Goal: Information Seeking & Learning: Learn about a topic

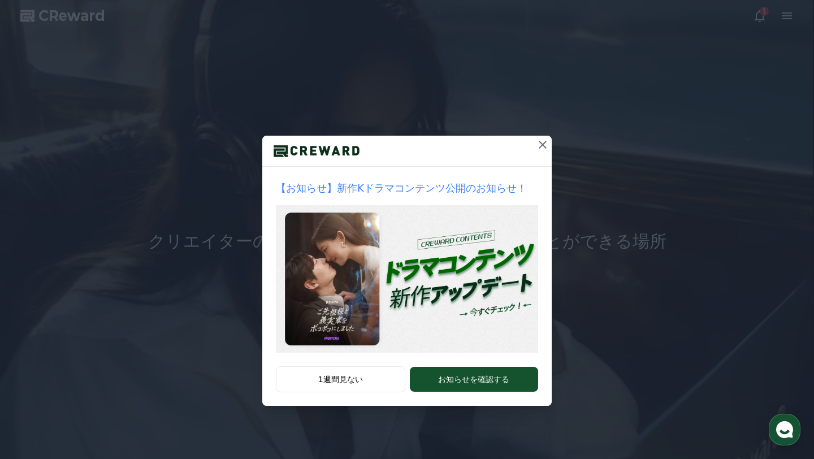
click at [542, 143] on icon at bounding box center [543, 145] width 14 height 14
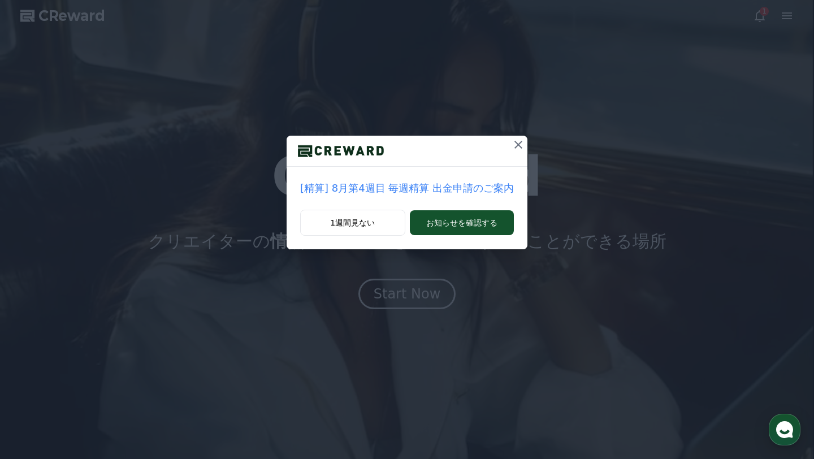
click at [516, 142] on icon at bounding box center [518, 145] width 14 height 14
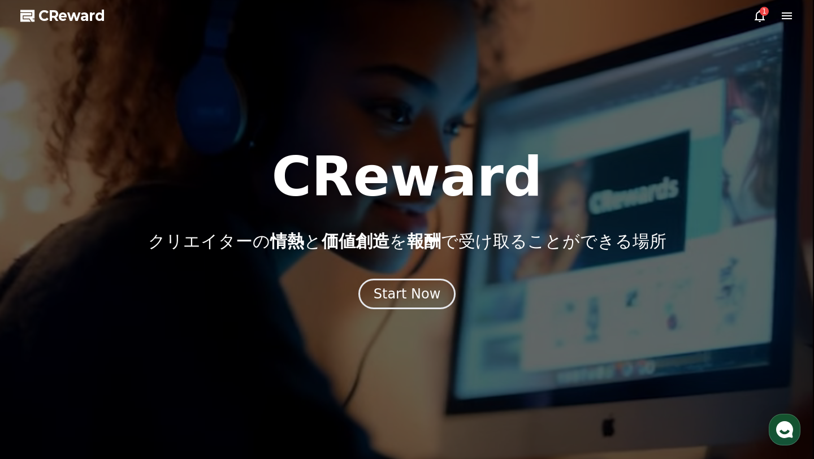
click at [785, 19] on icon at bounding box center [786, 15] width 10 height 7
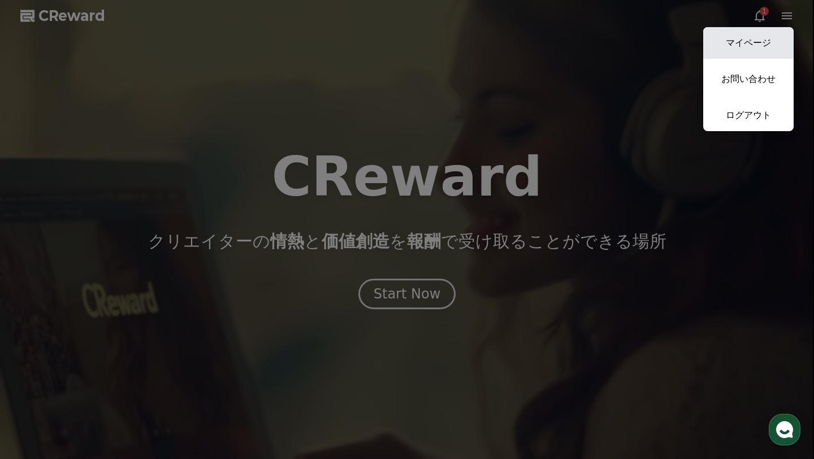
click at [766, 51] on link "マイページ" at bounding box center [748, 43] width 90 height 32
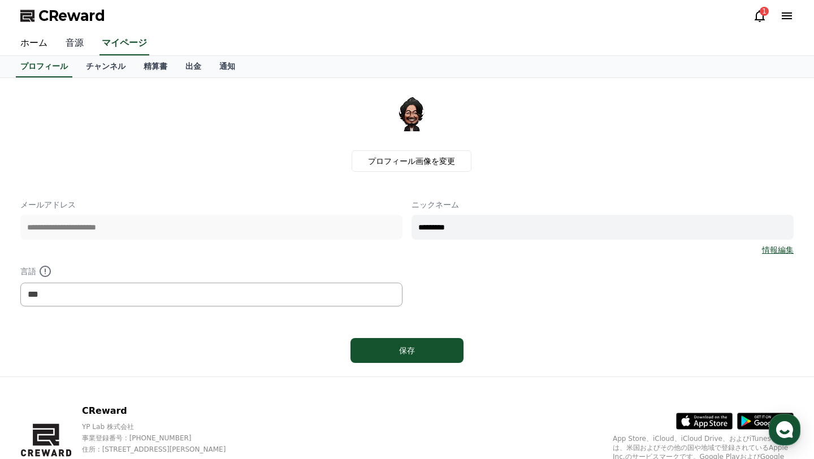
click at [70, 43] on link "音源" at bounding box center [74, 44] width 36 height 24
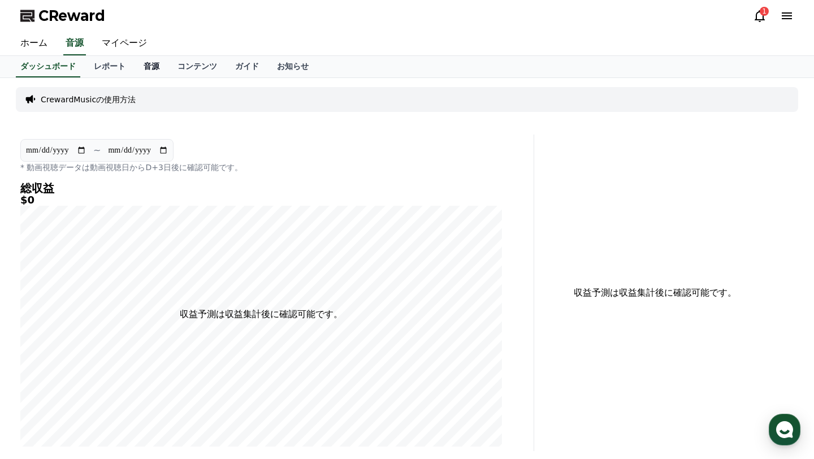
click at [149, 62] on link "音源" at bounding box center [151, 66] width 34 height 21
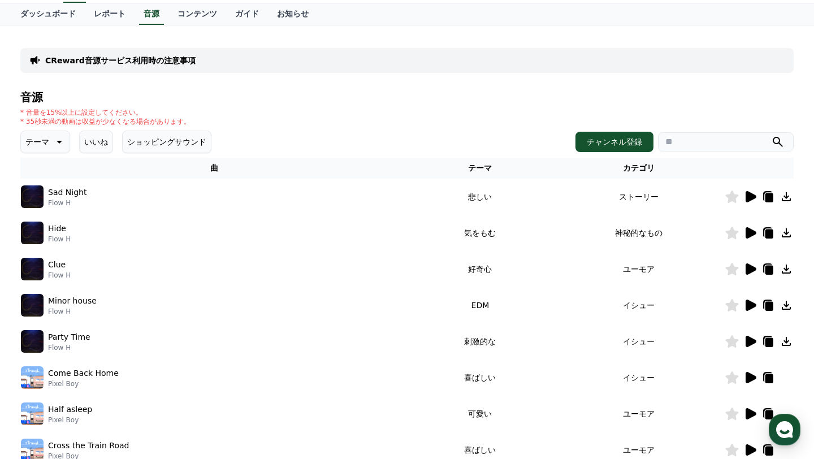
scroll to position [59, 0]
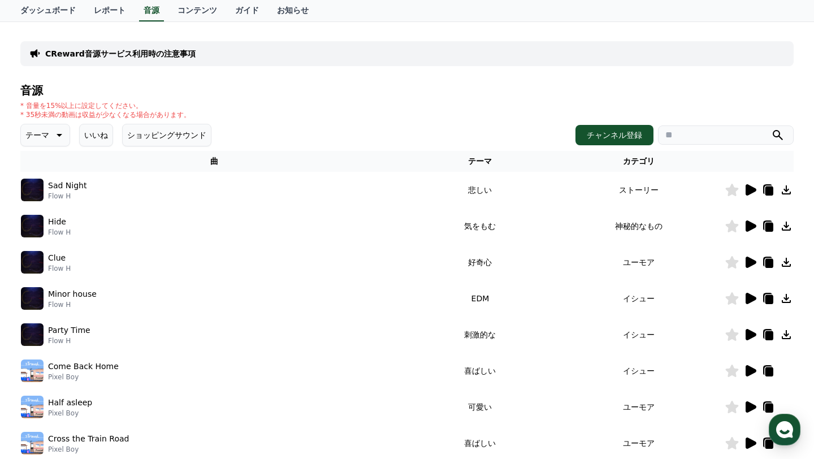
click at [690, 144] on input "search" at bounding box center [726, 134] width 136 height 19
type input "**"
click at [771, 128] on button "submit" at bounding box center [778, 135] width 14 height 14
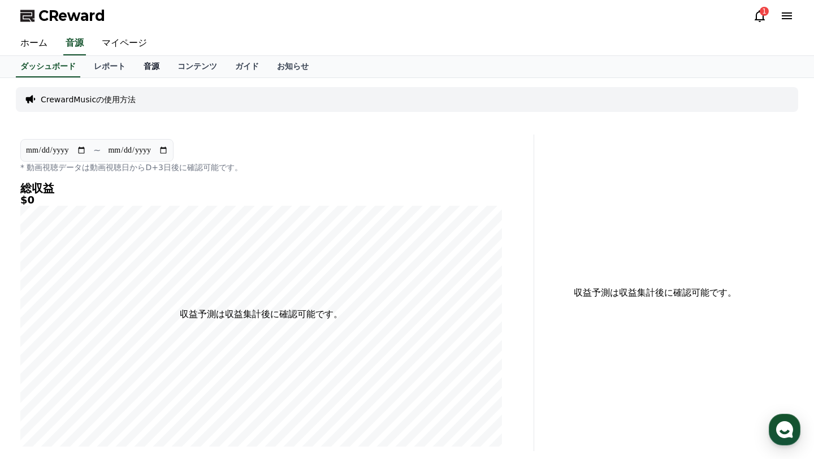
click at [152, 62] on link "音源" at bounding box center [151, 66] width 34 height 21
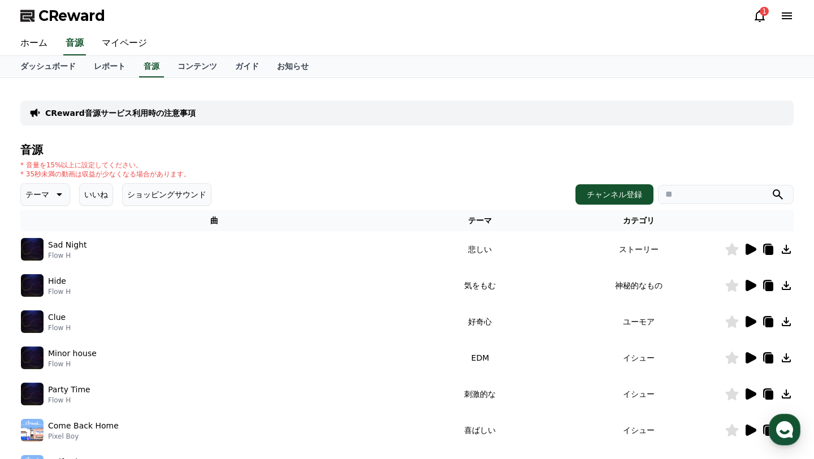
click at [746, 249] on icon at bounding box center [750, 248] width 11 height 11
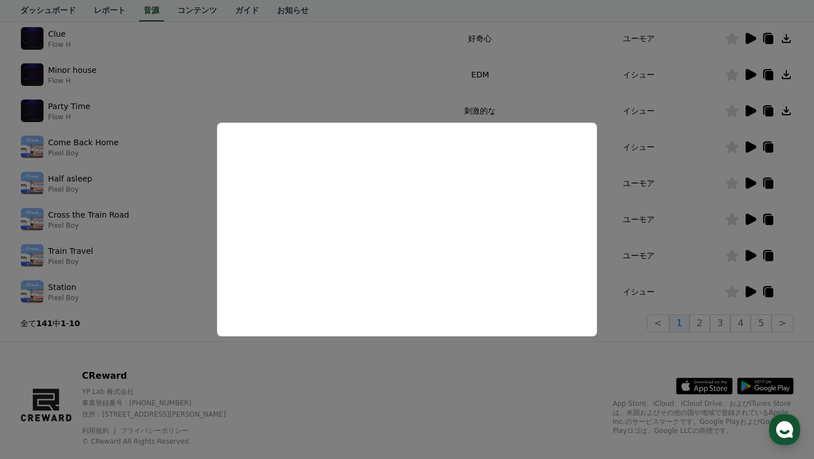
scroll to position [306, 0]
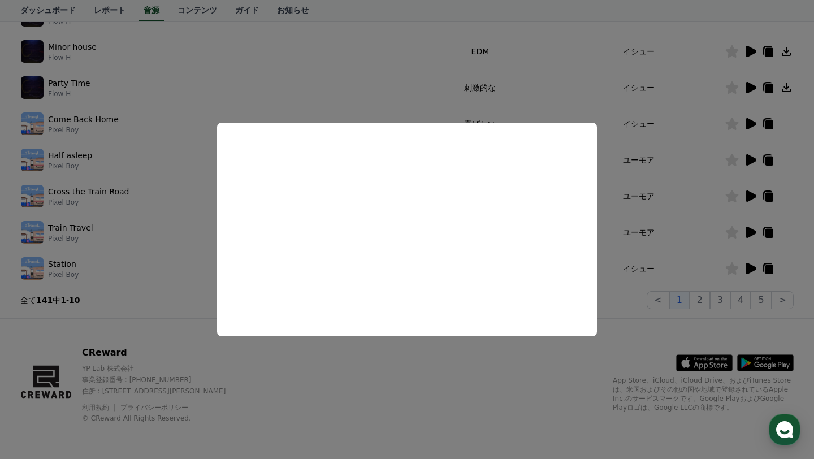
click at [708, 294] on button "close modal" at bounding box center [407, 229] width 814 height 459
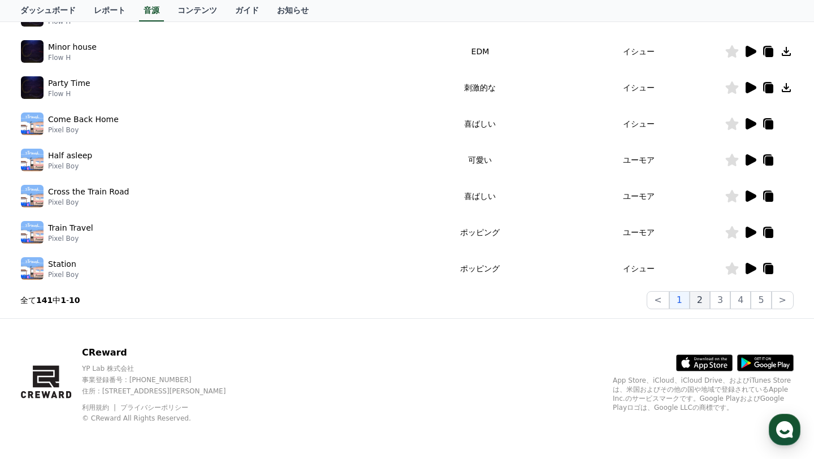
click at [710, 297] on button "2" at bounding box center [720, 300] width 20 height 18
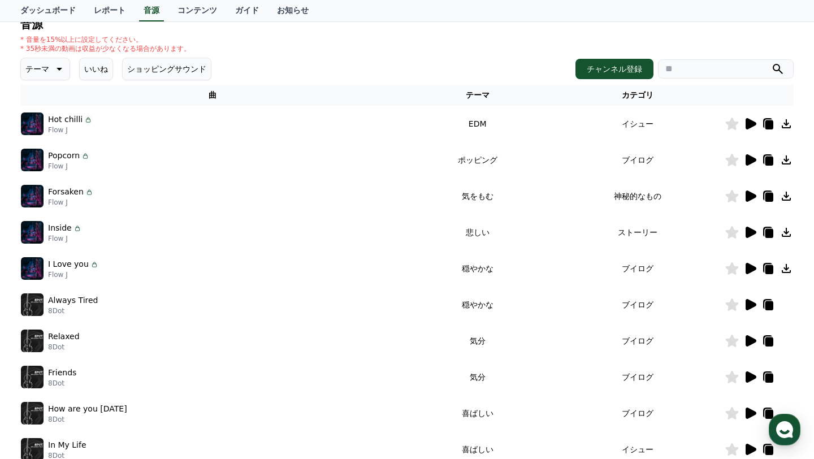
scroll to position [124, 0]
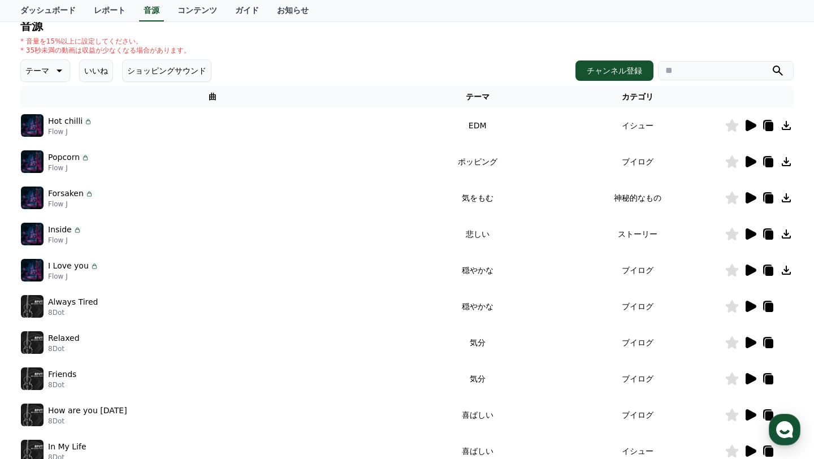
click at [750, 121] on icon at bounding box center [750, 126] width 14 height 14
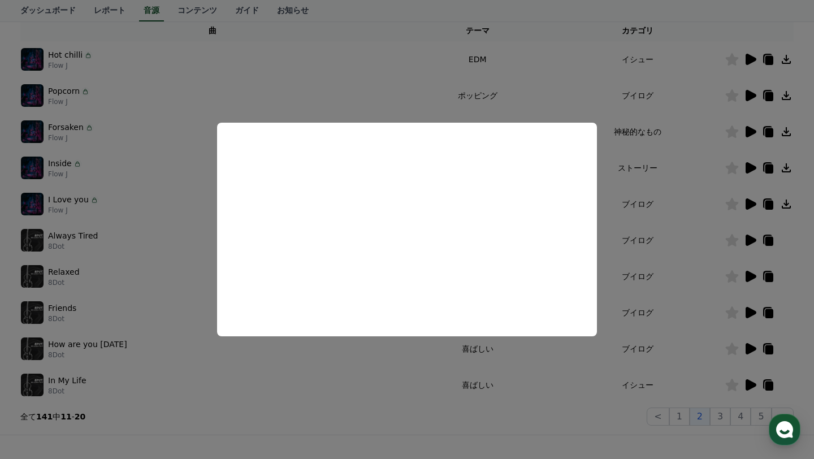
scroll to position [306, 0]
